Goal: Task Accomplishment & Management: Manage account settings

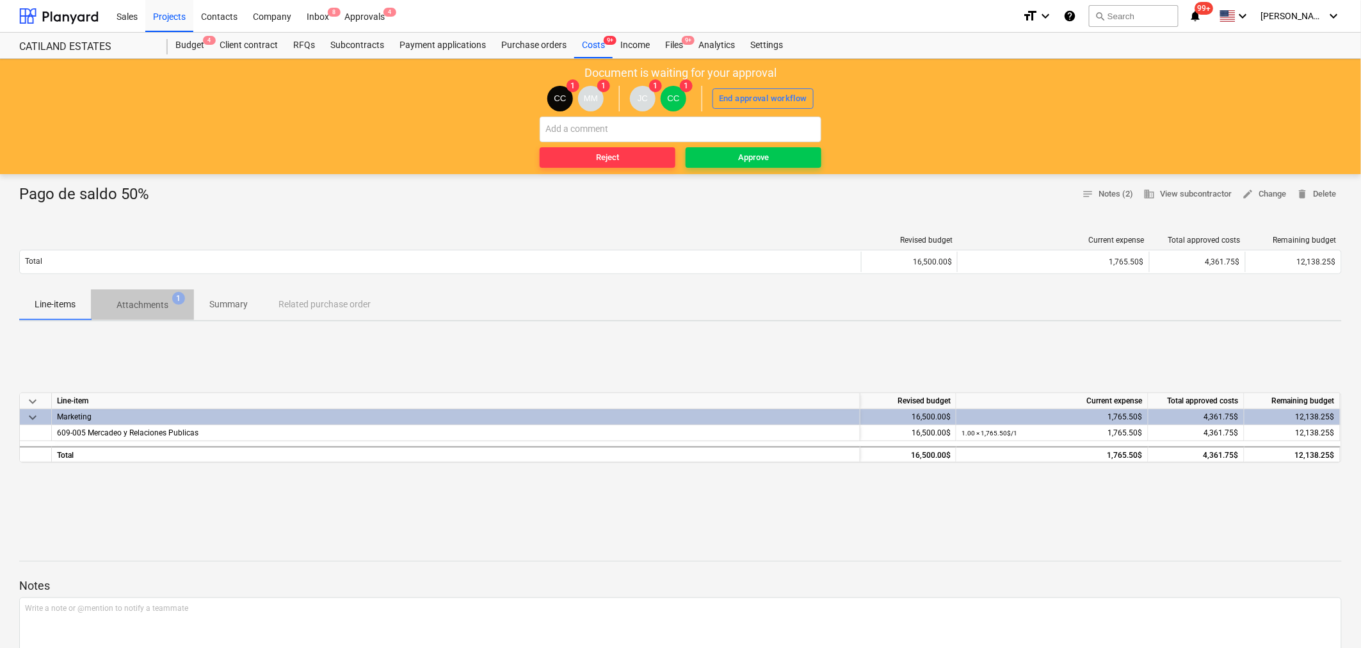
click at [154, 300] on p "Attachments" at bounding box center [142, 304] width 52 height 13
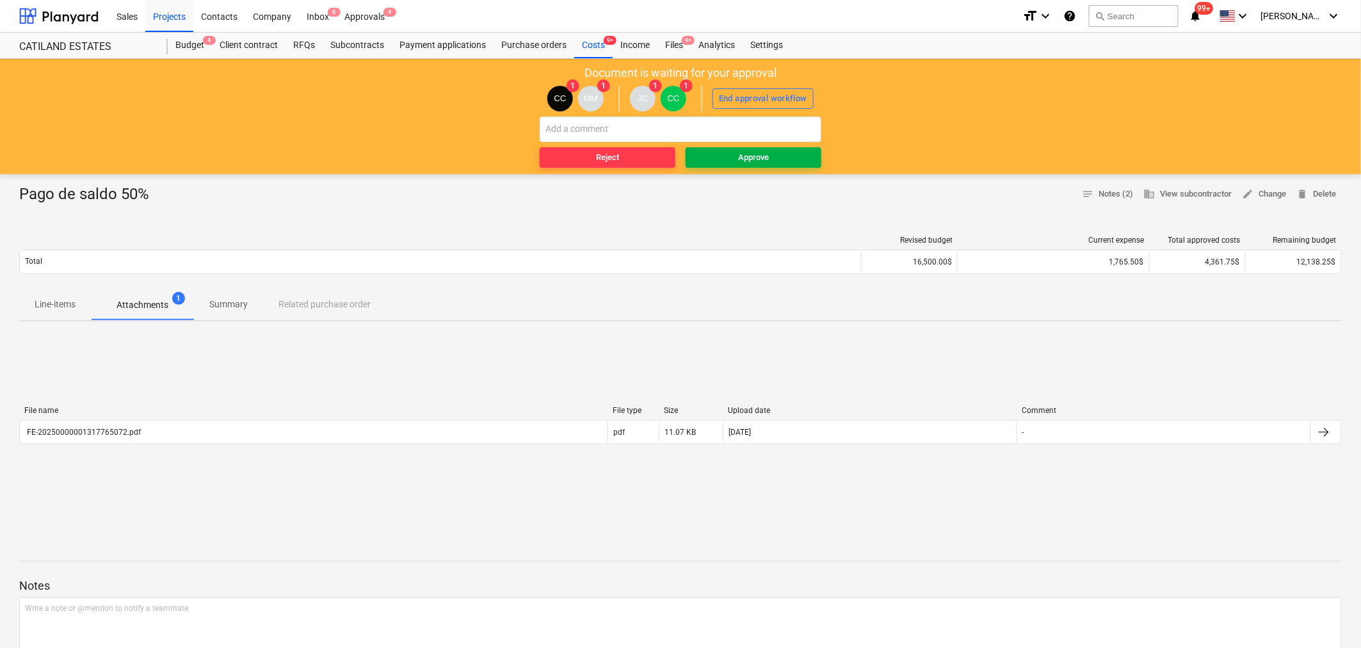
click at [712, 154] on span "Approve" at bounding box center [753, 157] width 125 height 15
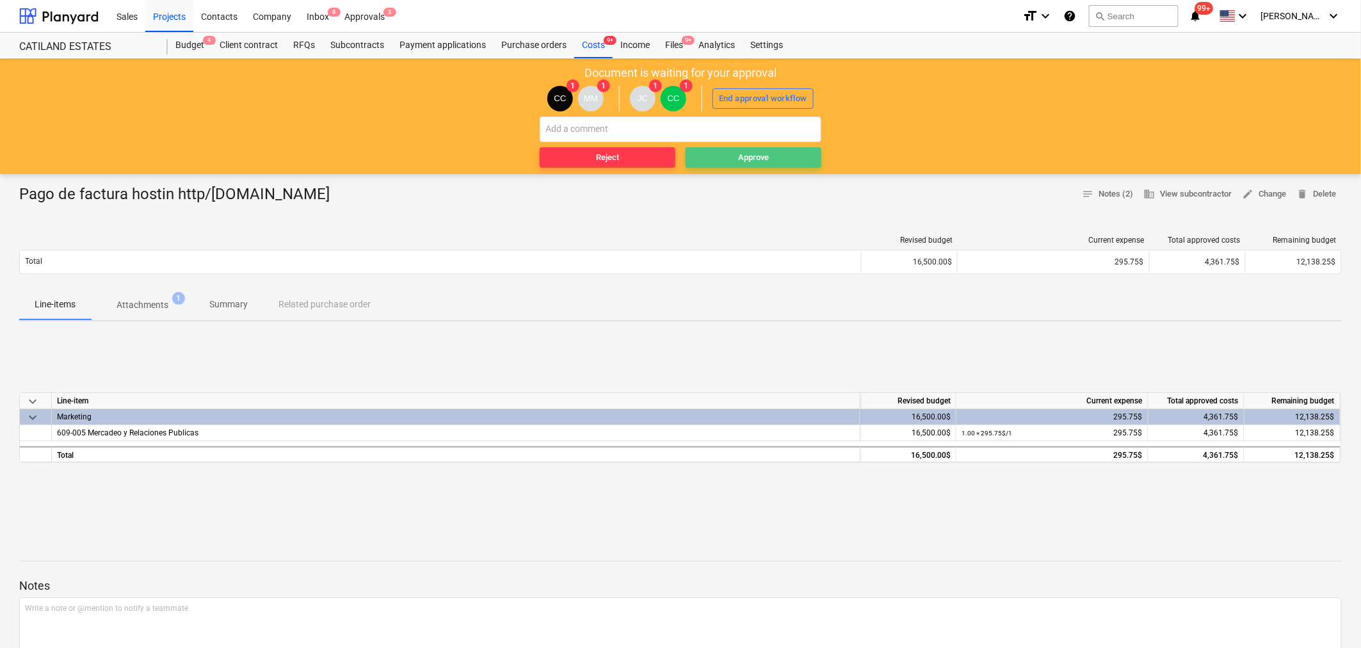
click at [735, 156] on span "Approve" at bounding box center [753, 157] width 125 height 15
click at [746, 157] on div "Approve" at bounding box center [753, 157] width 31 height 15
click at [736, 154] on span "Approve" at bounding box center [753, 157] width 125 height 15
